Goal: Information Seeking & Learning: Learn about a topic

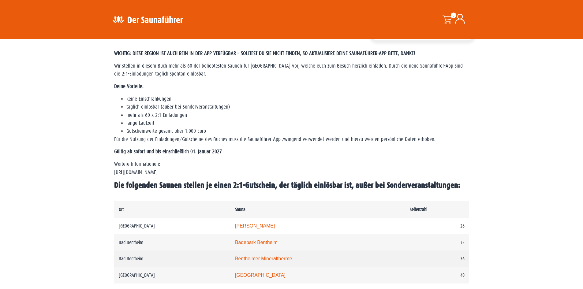
scroll to position [245, 0]
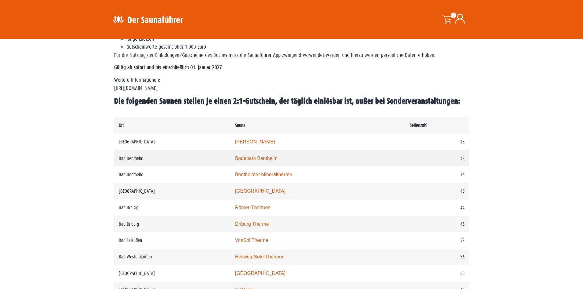
click at [269, 159] on link "Badepark Bentheim" at bounding box center [256, 158] width 43 height 5
click at [260, 192] on link "Rothaarbad" at bounding box center [260, 190] width 50 height 5
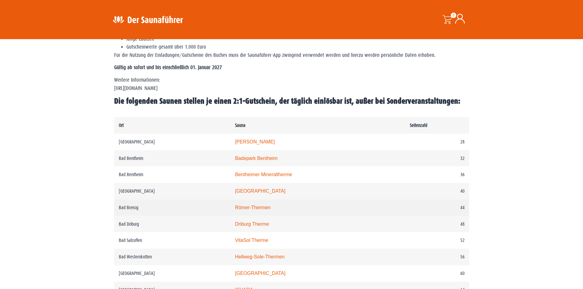
click at [266, 209] on link "Römer-Thermen" at bounding box center [252, 207] width 35 height 5
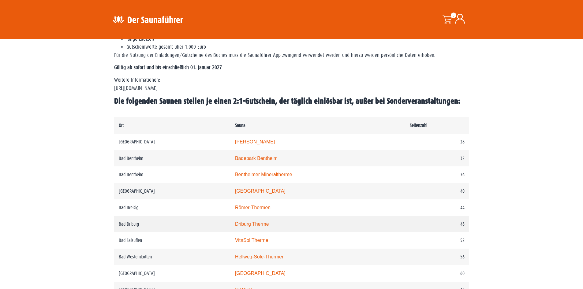
click at [262, 226] on link "Driburg Therme" at bounding box center [252, 223] width 34 height 5
click at [268, 259] on link "Hellweg-Sole-Thermen" at bounding box center [260, 256] width 50 height 5
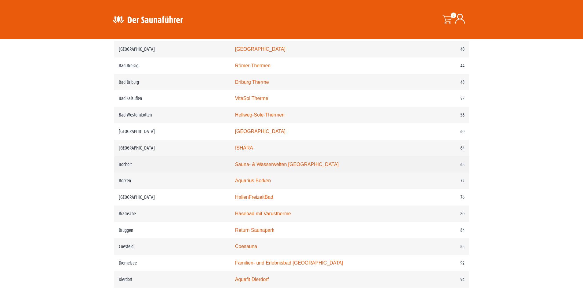
scroll to position [398, 0]
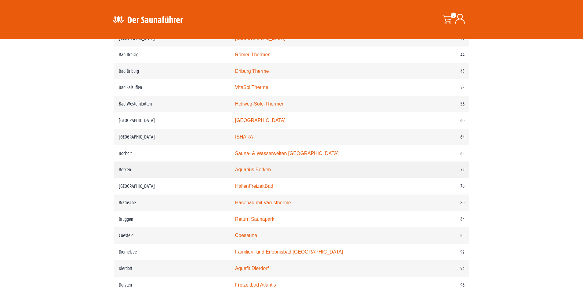
click at [264, 172] on link "Aquarius Borken" at bounding box center [253, 169] width 36 height 5
click at [265, 205] on link "Hasebad mit Varustherme" at bounding box center [263, 202] width 56 height 5
click at [257, 238] on link "Coesauna" at bounding box center [246, 235] width 22 height 5
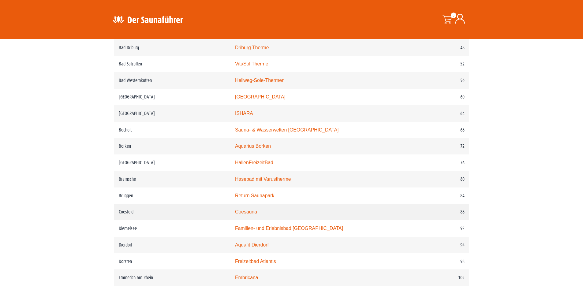
scroll to position [428, 0]
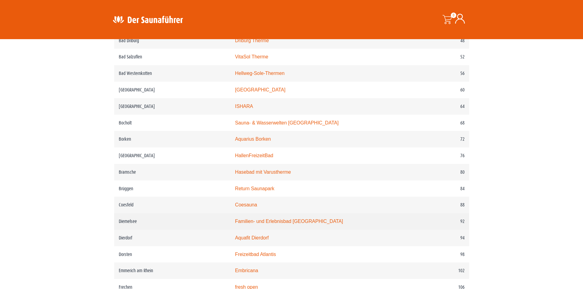
click at [295, 223] on td "Familien- und Erlebnisbad Heringhausen" at bounding box center [317, 221] width 175 height 17
click at [293, 224] on link "Familien- und Erlebnisbad Heringhausen" at bounding box center [289, 221] width 108 height 5
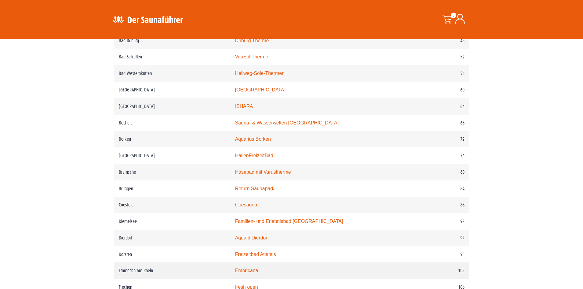
click at [258, 273] on link "Embricana" at bounding box center [246, 270] width 23 height 5
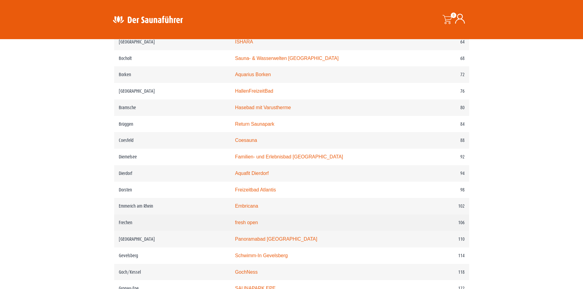
scroll to position [520, 0]
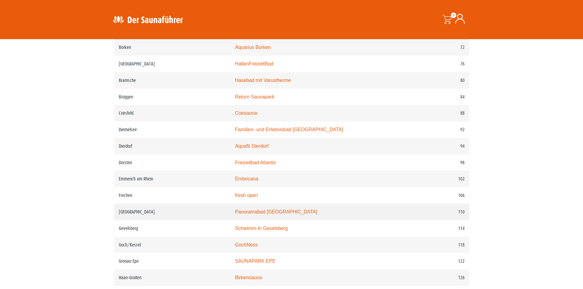
click at [277, 214] on link "Panoramabad Georgsmarienhütte" at bounding box center [276, 211] width 82 height 5
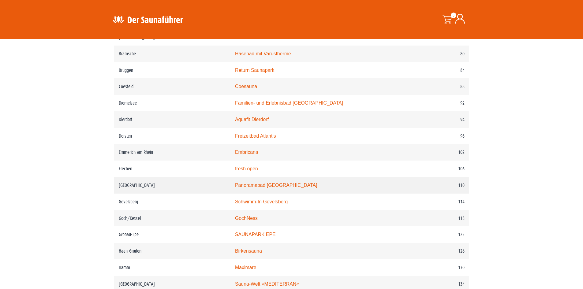
scroll to position [581, 0]
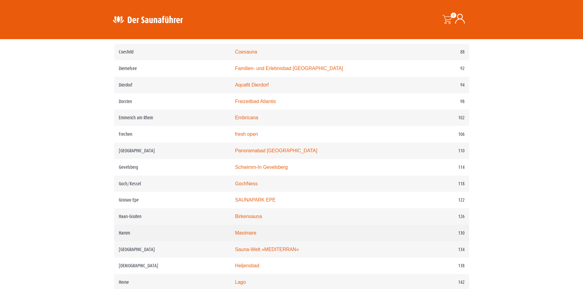
click at [256, 236] on link "Maximare" at bounding box center [245, 232] width 21 height 5
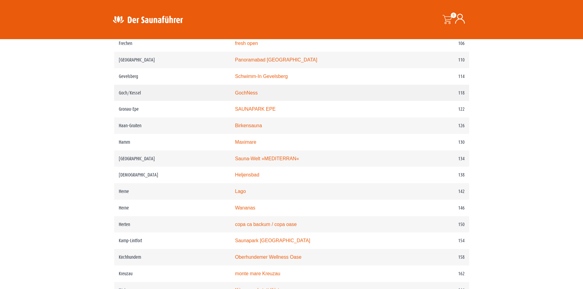
scroll to position [673, 0]
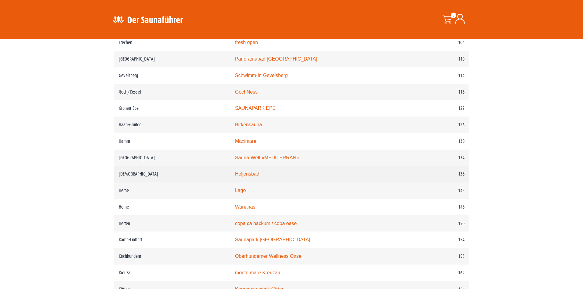
click at [256, 177] on link "Heljensbad" at bounding box center [247, 173] width 24 height 5
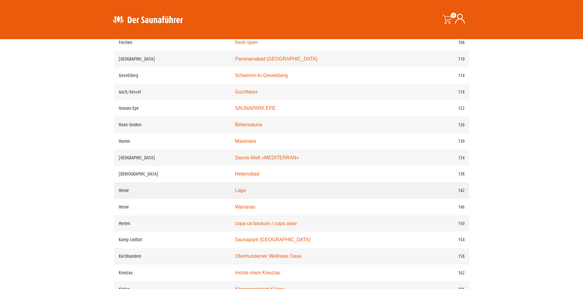
click at [246, 193] on link "Lago" at bounding box center [240, 190] width 11 height 5
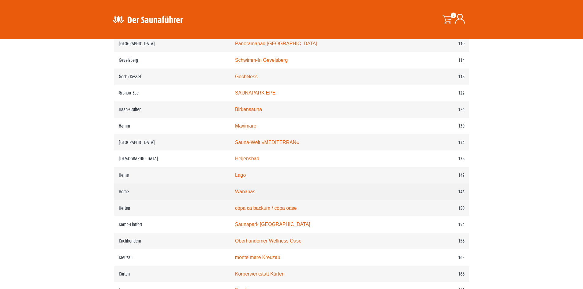
scroll to position [704, 0]
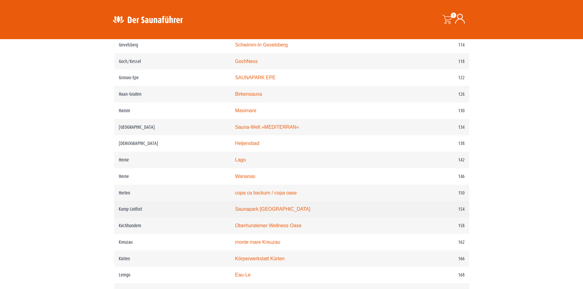
click at [269, 212] on link "Saunapark Kamperbrück" at bounding box center [272, 208] width 75 height 5
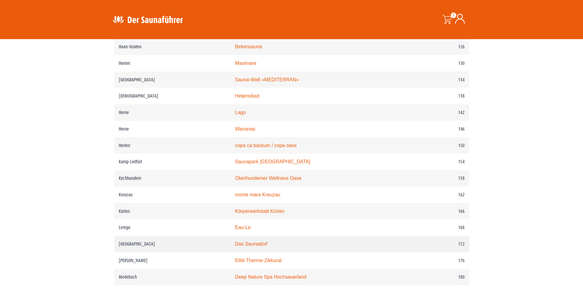
scroll to position [765, 0]
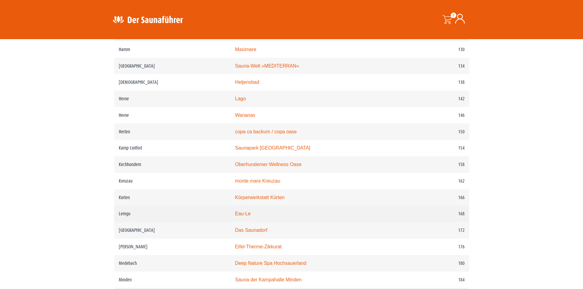
click at [251, 216] on link "Eau-Le" at bounding box center [243, 213] width 16 height 5
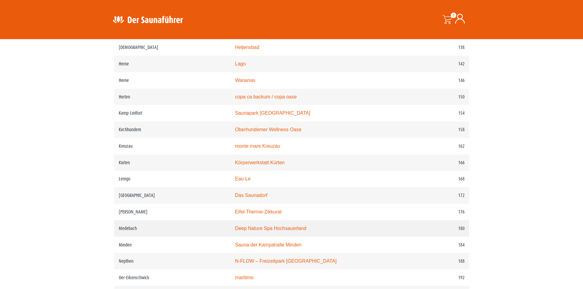
scroll to position [826, 0]
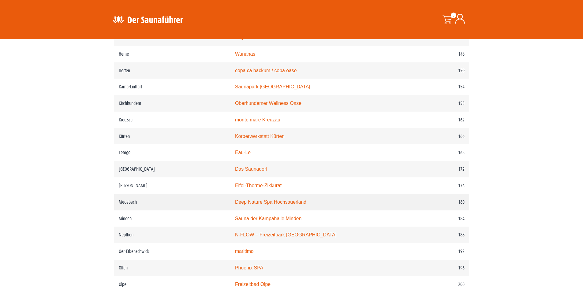
click at [282, 205] on link "Deep Nature Spa Hochsauerland" at bounding box center [270, 201] width 71 height 5
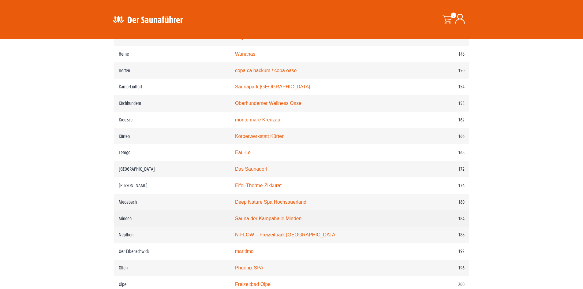
click at [277, 221] on link "Sauna der Kampahalle Minden" at bounding box center [268, 218] width 66 height 5
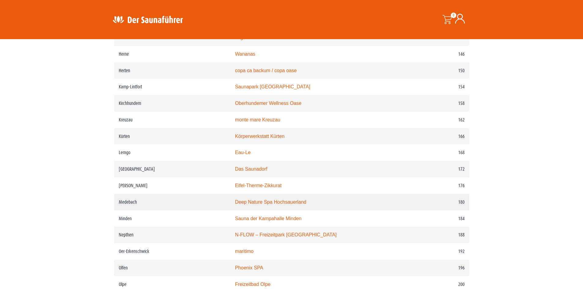
click at [262, 205] on link "Deep Nature Spa Hochsauerland" at bounding box center [270, 201] width 71 height 5
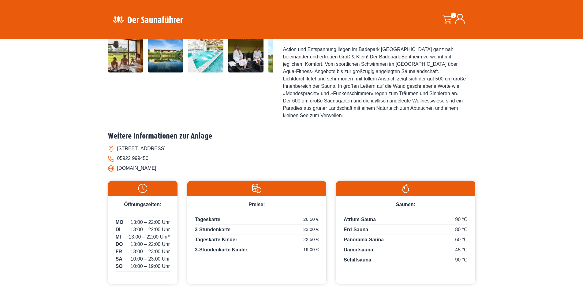
scroll to position [214, 0]
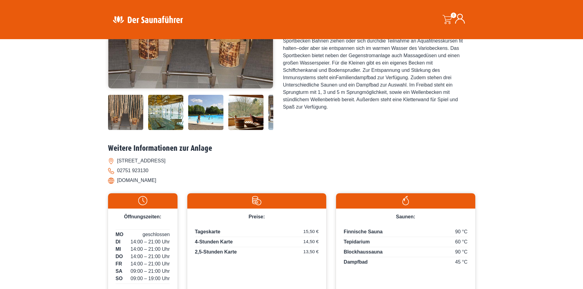
scroll to position [153, 0]
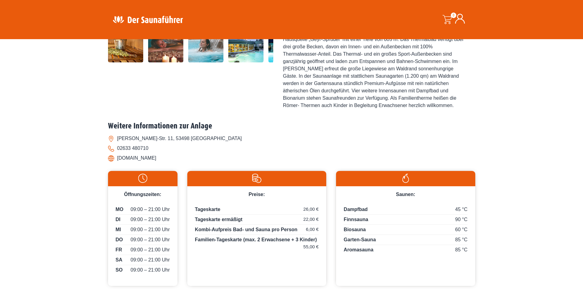
scroll to position [245, 0]
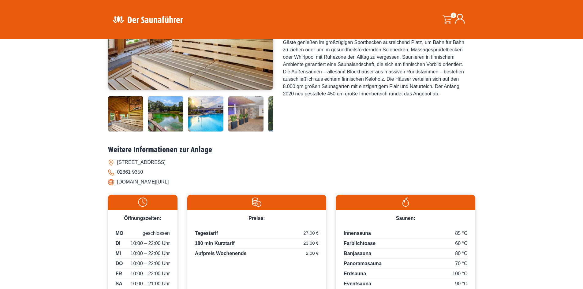
scroll to position [153, 0]
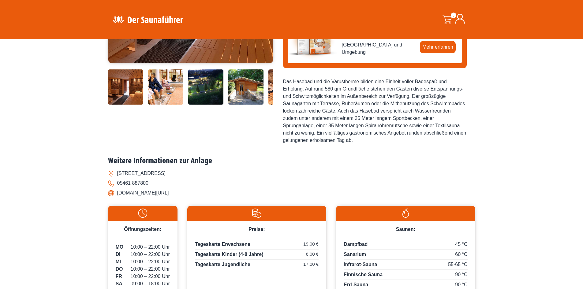
scroll to position [122, 0]
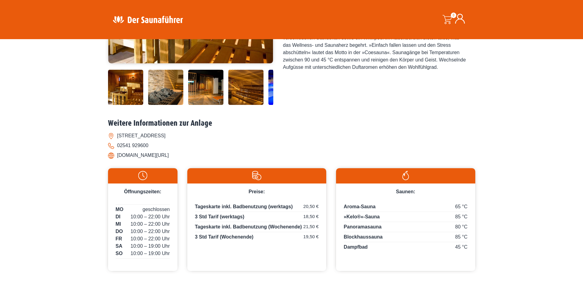
scroll to position [184, 0]
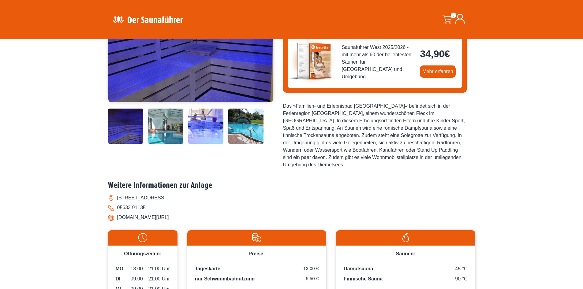
scroll to position [184, 0]
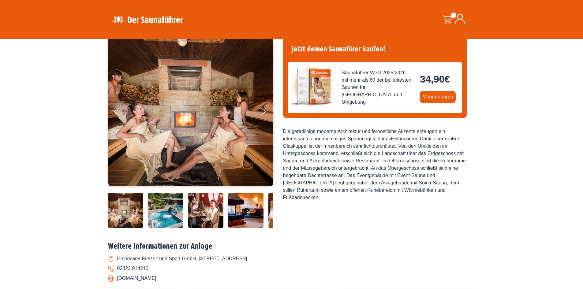
scroll to position [61, 0]
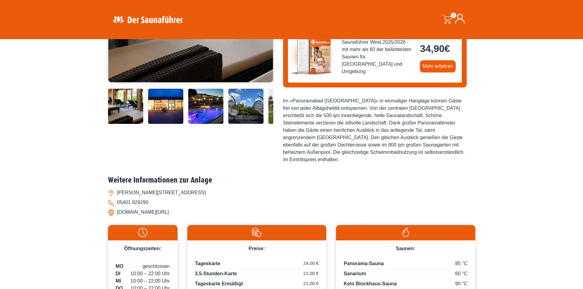
scroll to position [184, 0]
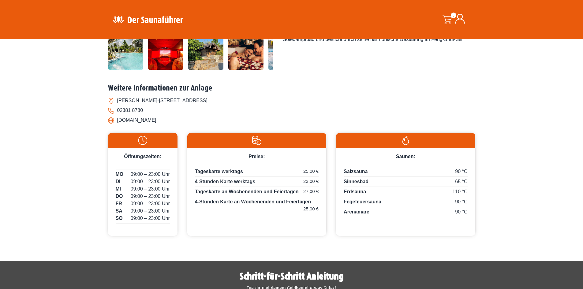
scroll to position [245, 0]
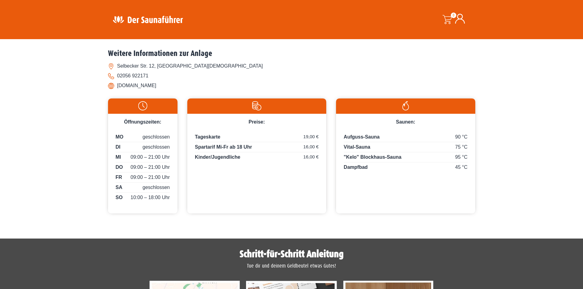
scroll to position [245, 0]
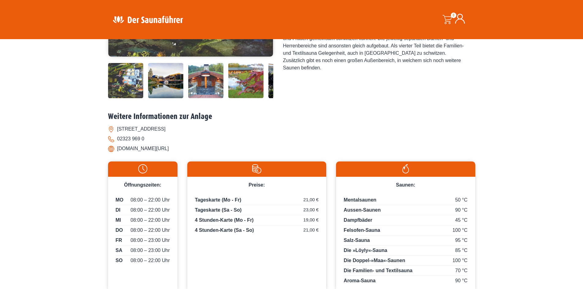
scroll to position [122, 0]
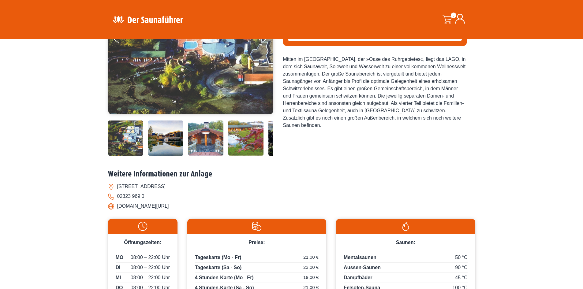
click at [129, 207] on li "gysenberg.de/" at bounding box center [291, 206] width 367 height 10
click at [111, 206] on li "gysenberg.de/" at bounding box center [291, 206] width 367 height 10
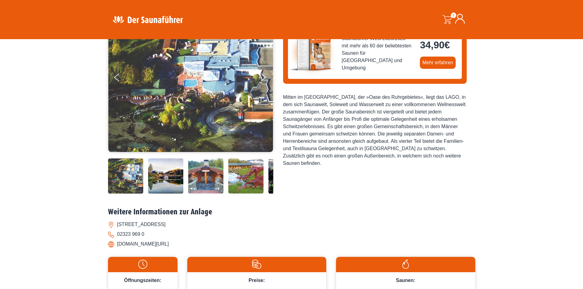
scroll to position [92, 0]
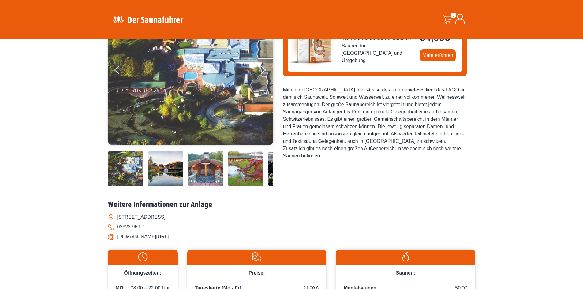
click at [148, 237] on li "gysenberg.de/" at bounding box center [291, 237] width 367 height 10
drag, startPoint x: 149, startPoint y: 238, endPoint x: 118, endPoint y: 238, distance: 30.6
click at [118, 238] on li "gysenberg.de/" at bounding box center [291, 237] width 367 height 10
click at [116, 237] on li "gysenberg.de/" at bounding box center [291, 237] width 367 height 10
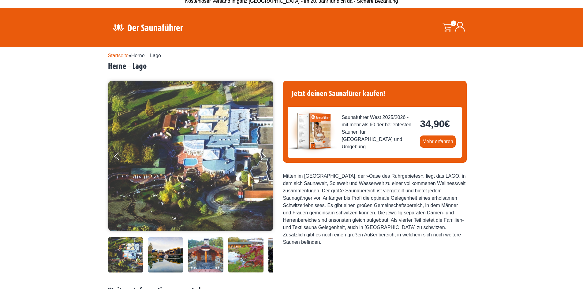
scroll to position [0, 0]
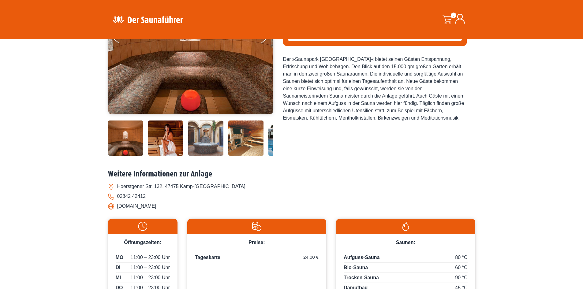
scroll to position [184, 0]
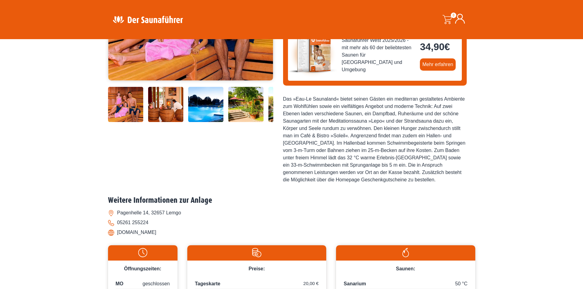
scroll to position [214, 0]
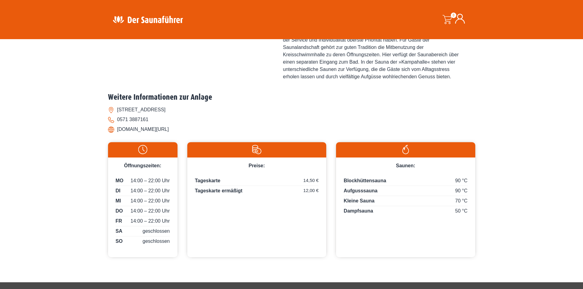
scroll to position [245, 0]
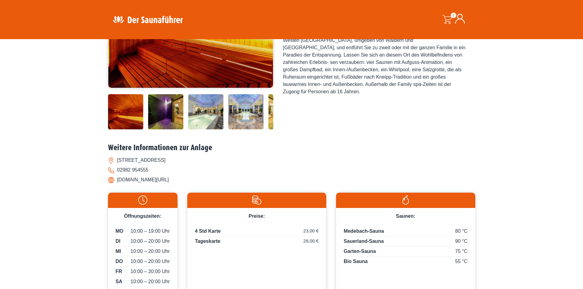
scroll to position [214, 0]
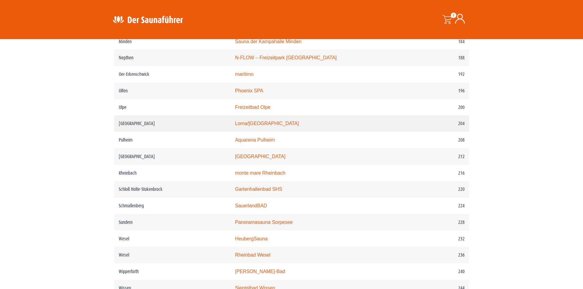
scroll to position [1010, 0]
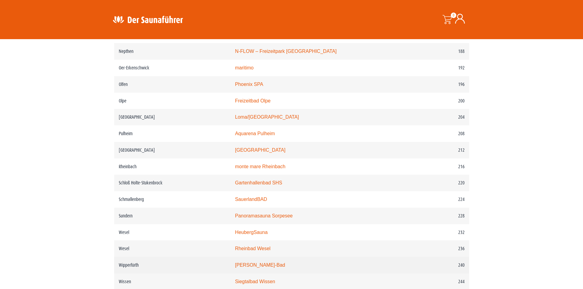
click at [284, 268] on link "Walter-Leo-Schmitz-Bad" at bounding box center [260, 264] width 50 height 5
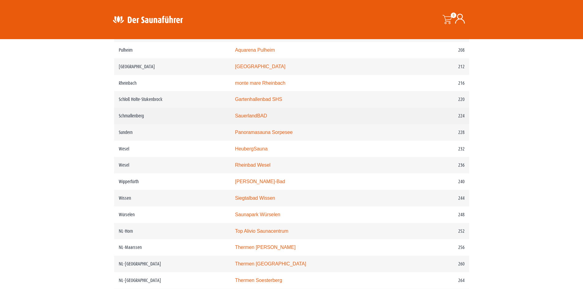
scroll to position [1101, 0]
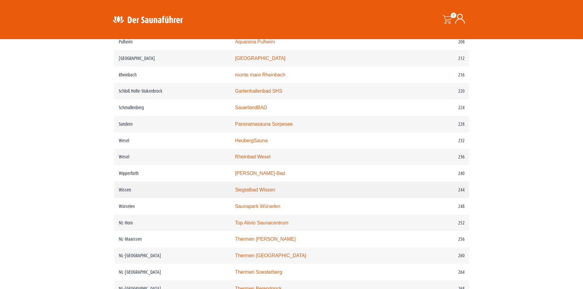
click at [270, 192] on link "Siegtalbad Wissen" at bounding box center [255, 189] width 40 height 5
click at [267, 127] on link "Panoramasauna Sorpesee" at bounding box center [264, 123] width 58 height 5
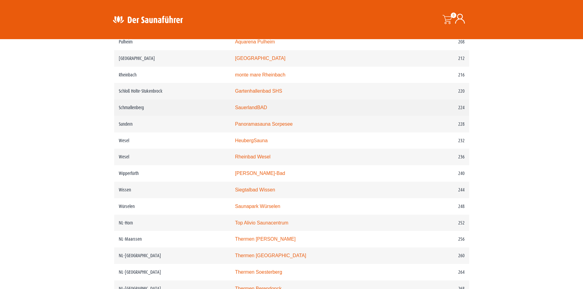
click at [265, 110] on link "SauerlandBAD" at bounding box center [251, 107] width 32 height 5
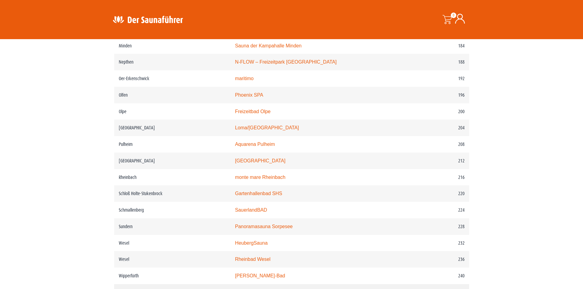
scroll to position [857, 0]
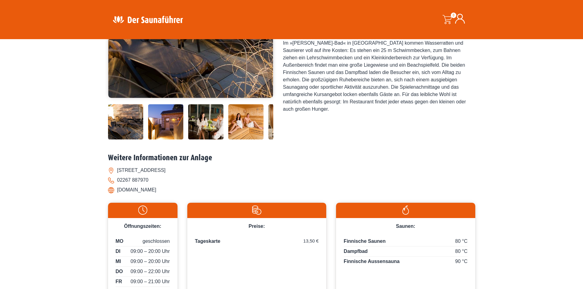
scroll to position [153, 0]
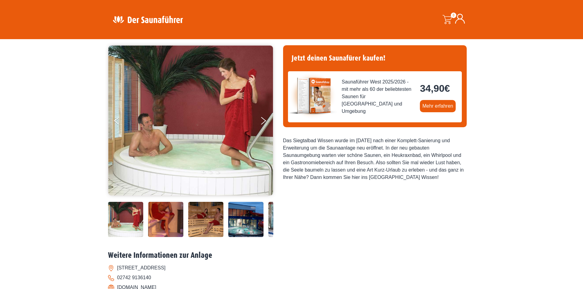
scroll to position [184, 0]
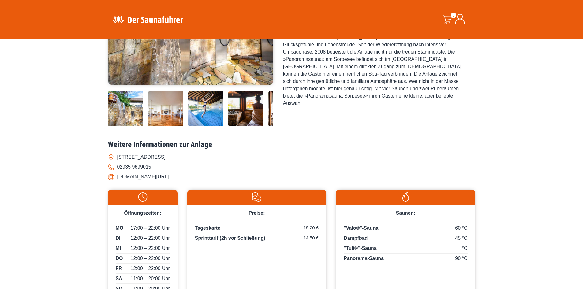
scroll to position [153, 0]
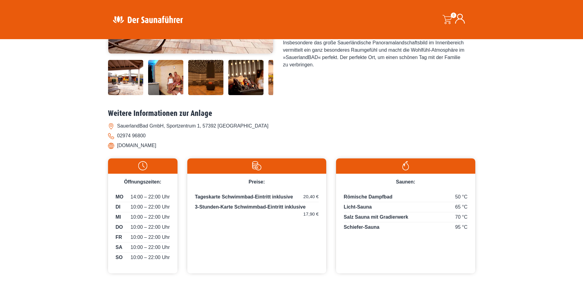
scroll to position [184, 0]
